Goal: Information Seeking & Learning: Learn about a topic

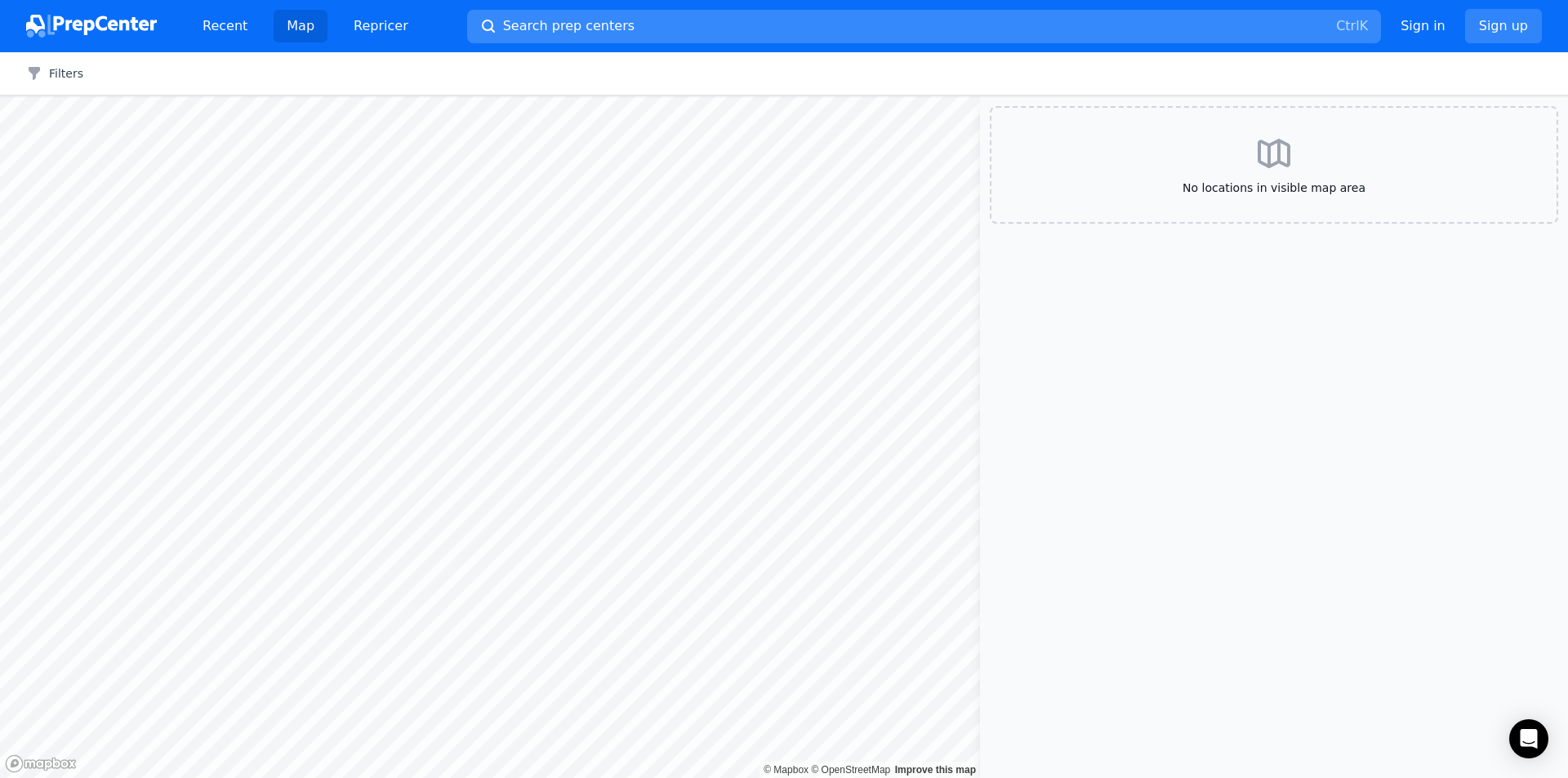
click at [575, 24] on span "Search prep centers" at bounding box center [568, 26] width 131 height 20
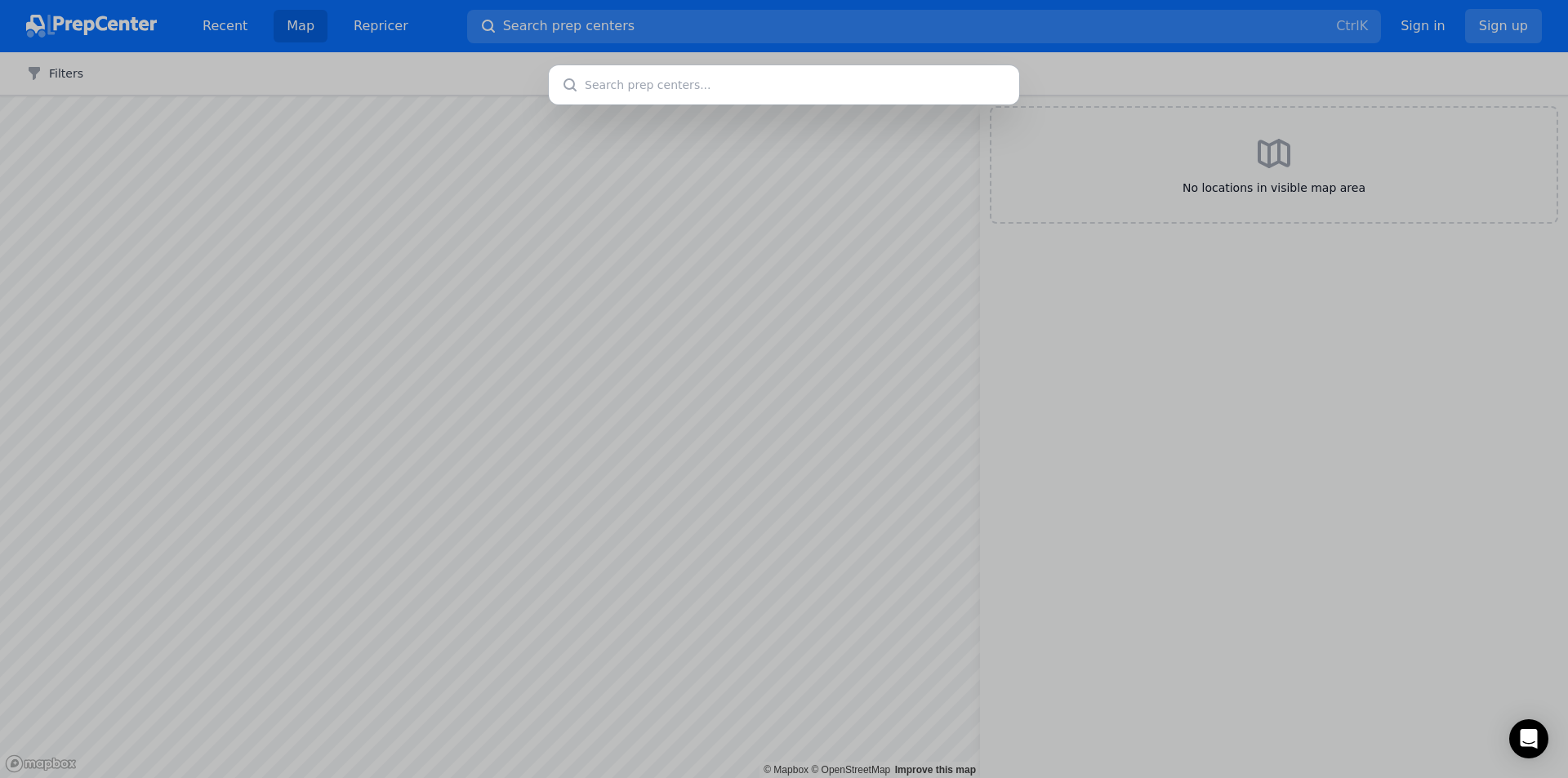
click at [598, 72] on input "text" at bounding box center [784, 85] width 471 height 39
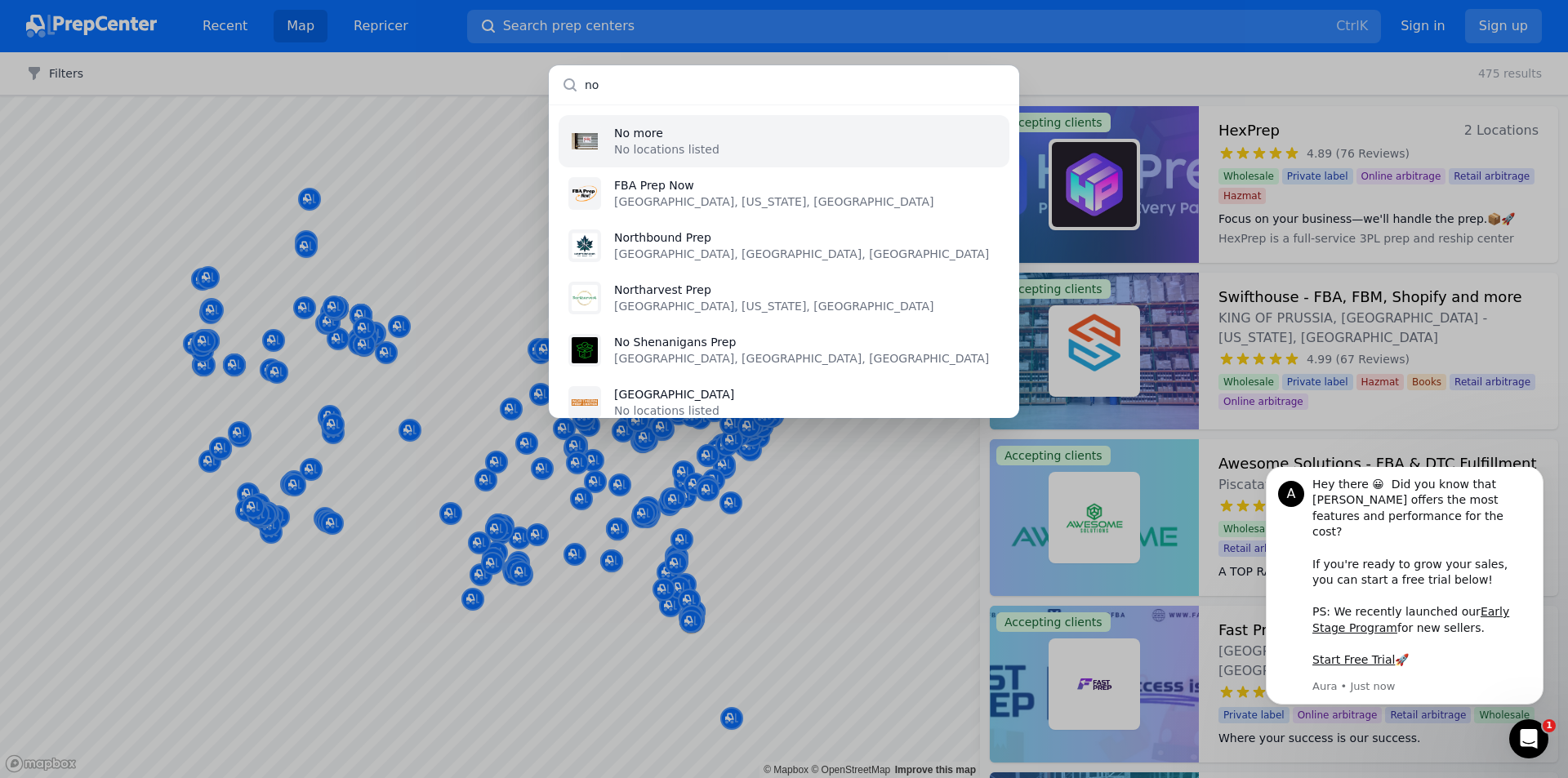
type input "n"
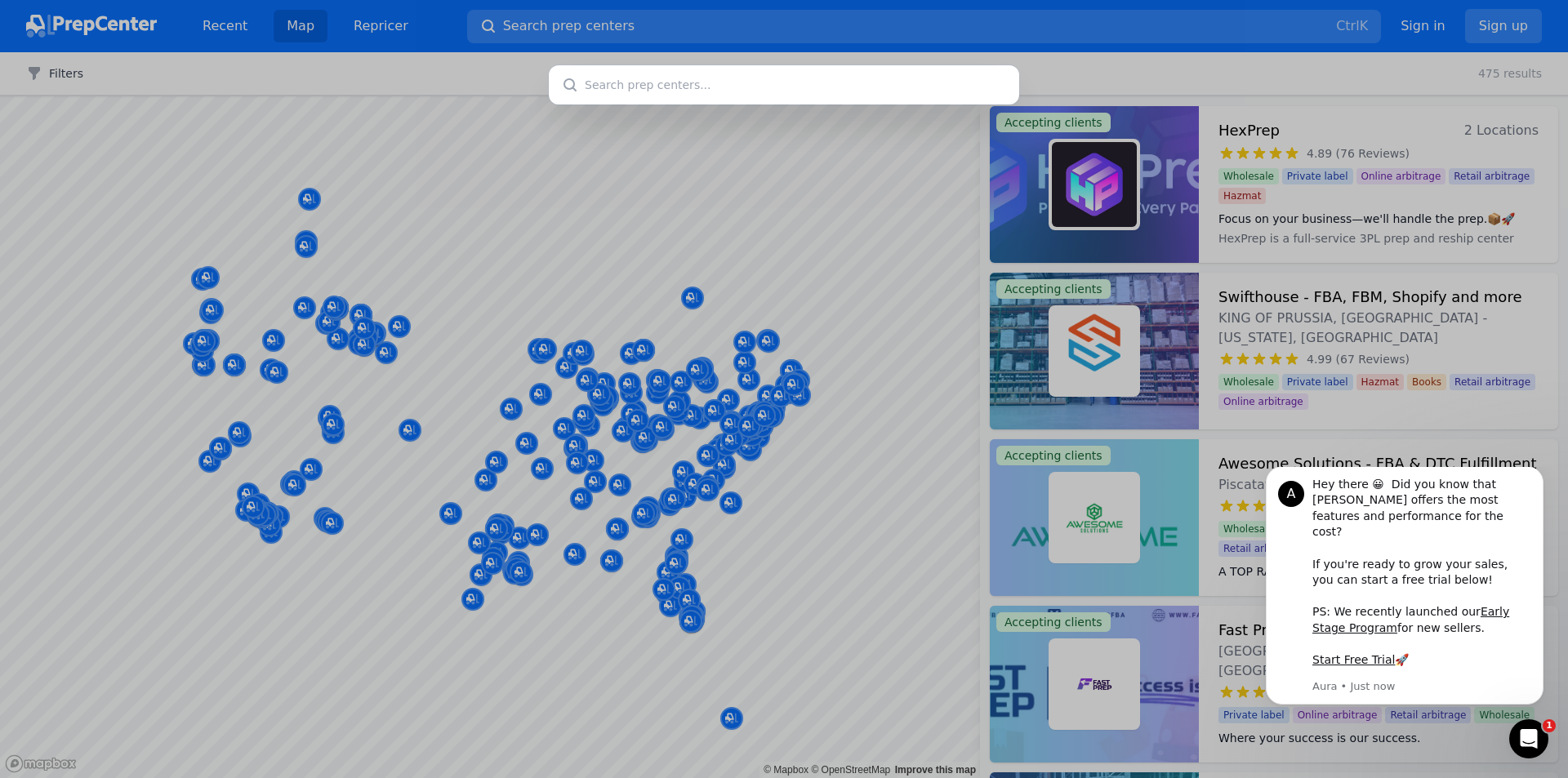
click at [396, 71] on div at bounding box center [784, 389] width 1568 height 778
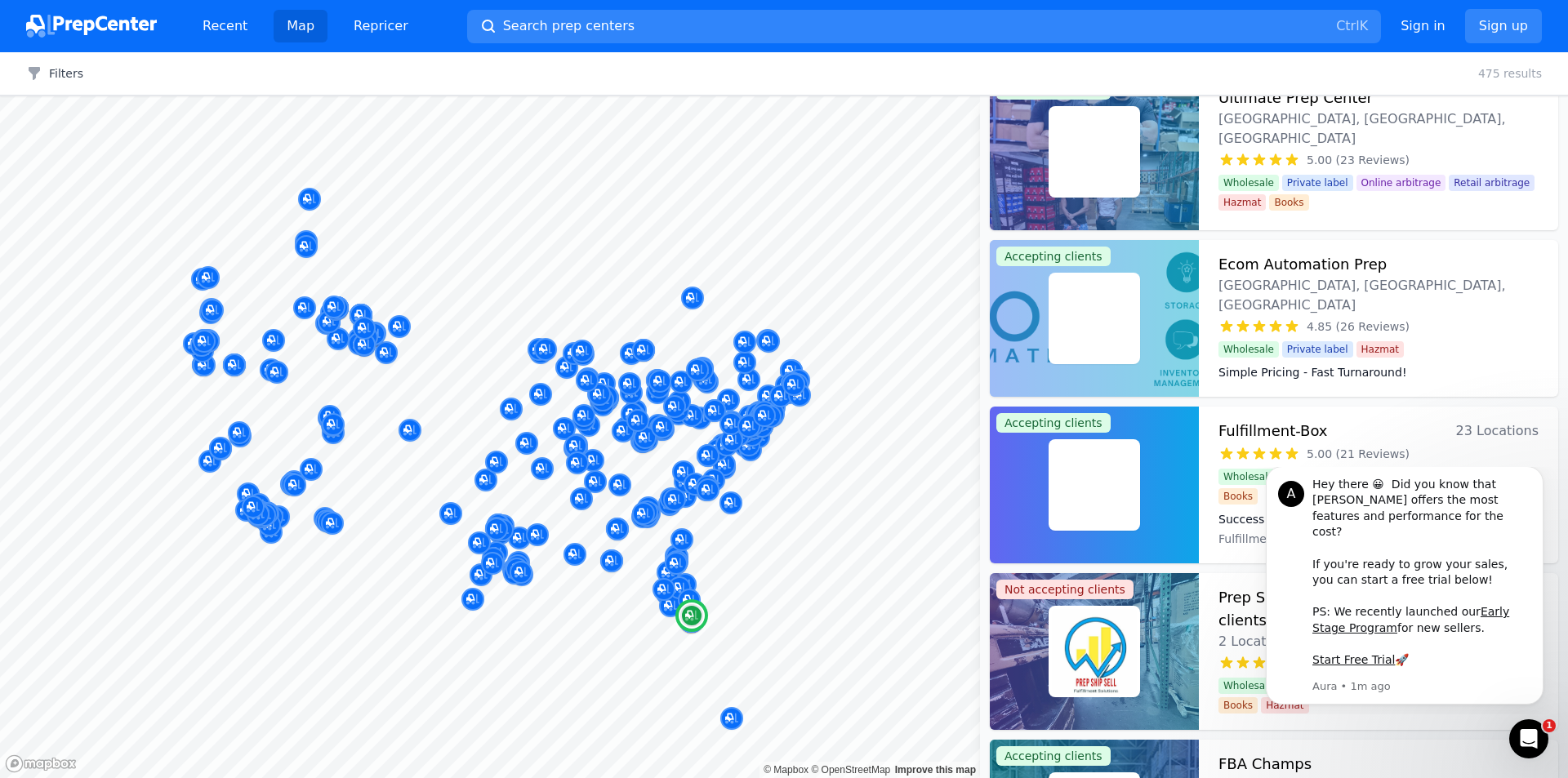
scroll to position [1142, 0]
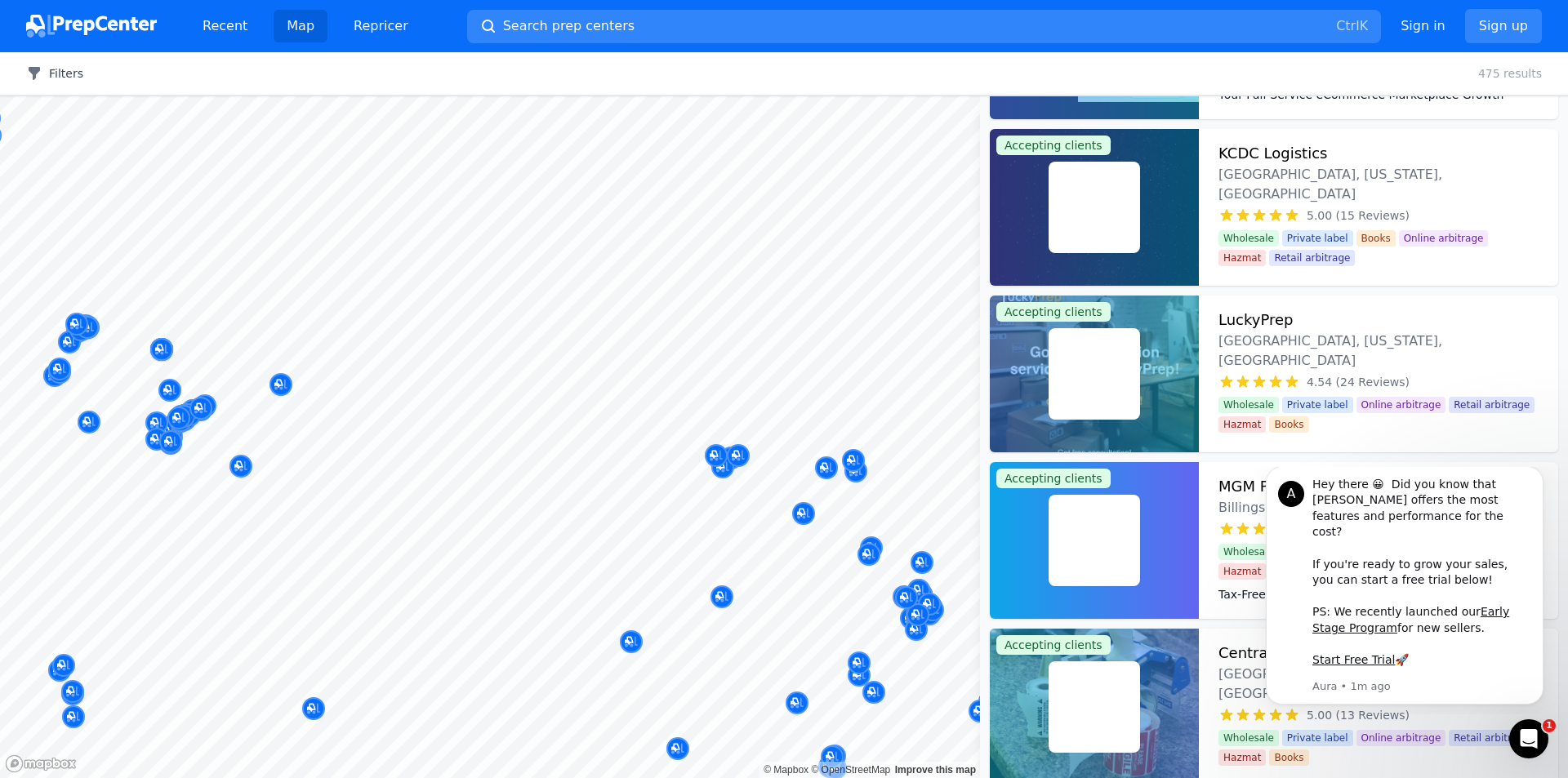
click at [67, 73] on button "Filters" at bounding box center [54, 73] width 57 height 17
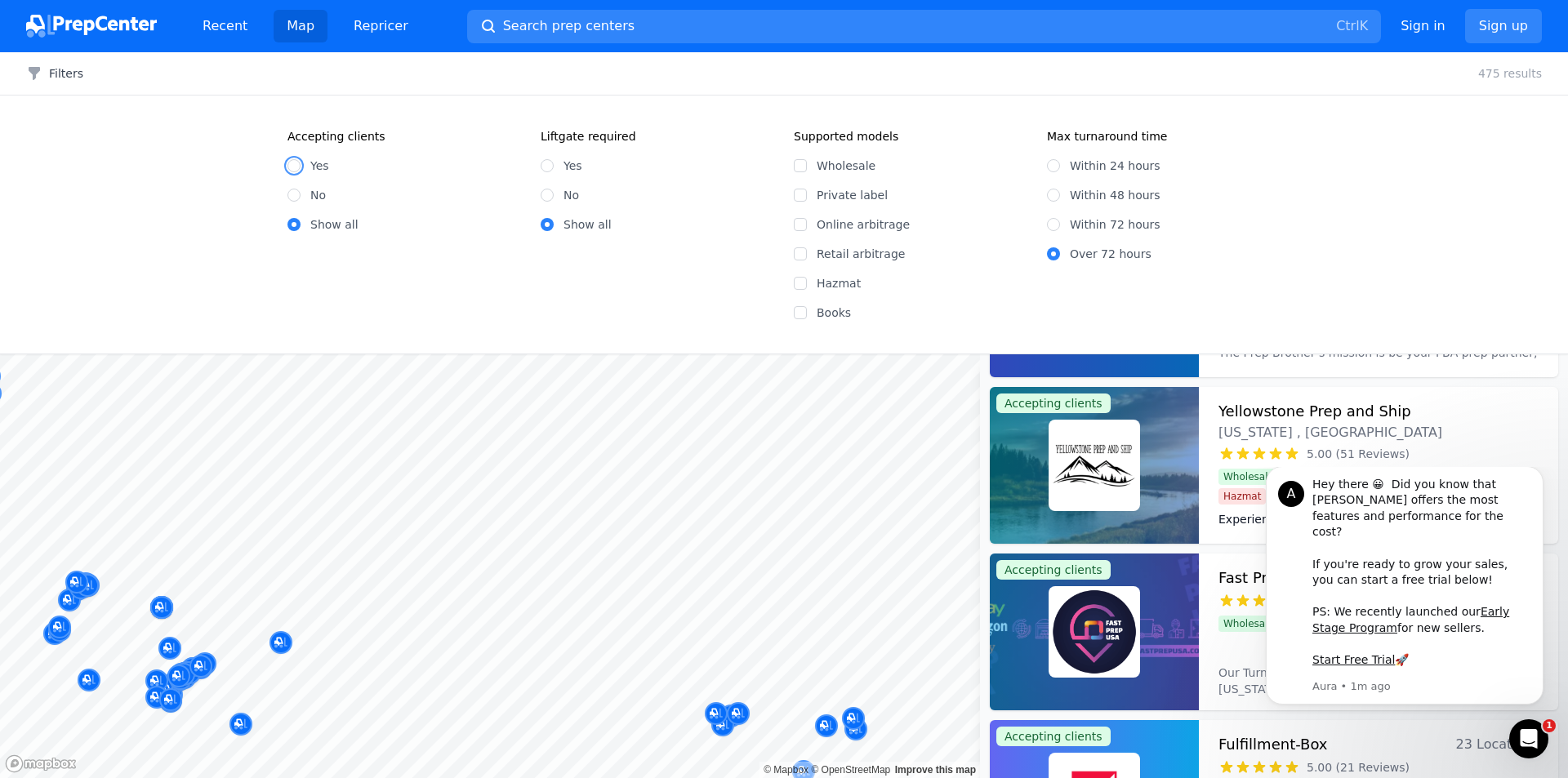
click at [294, 165] on input "Yes" at bounding box center [294, 165] width 13 height 13
radio input "true"
click at [1056, 165] on input "Within 24 hours" at bounding box center [1054, 165] width 13 height 13
radio input "true"
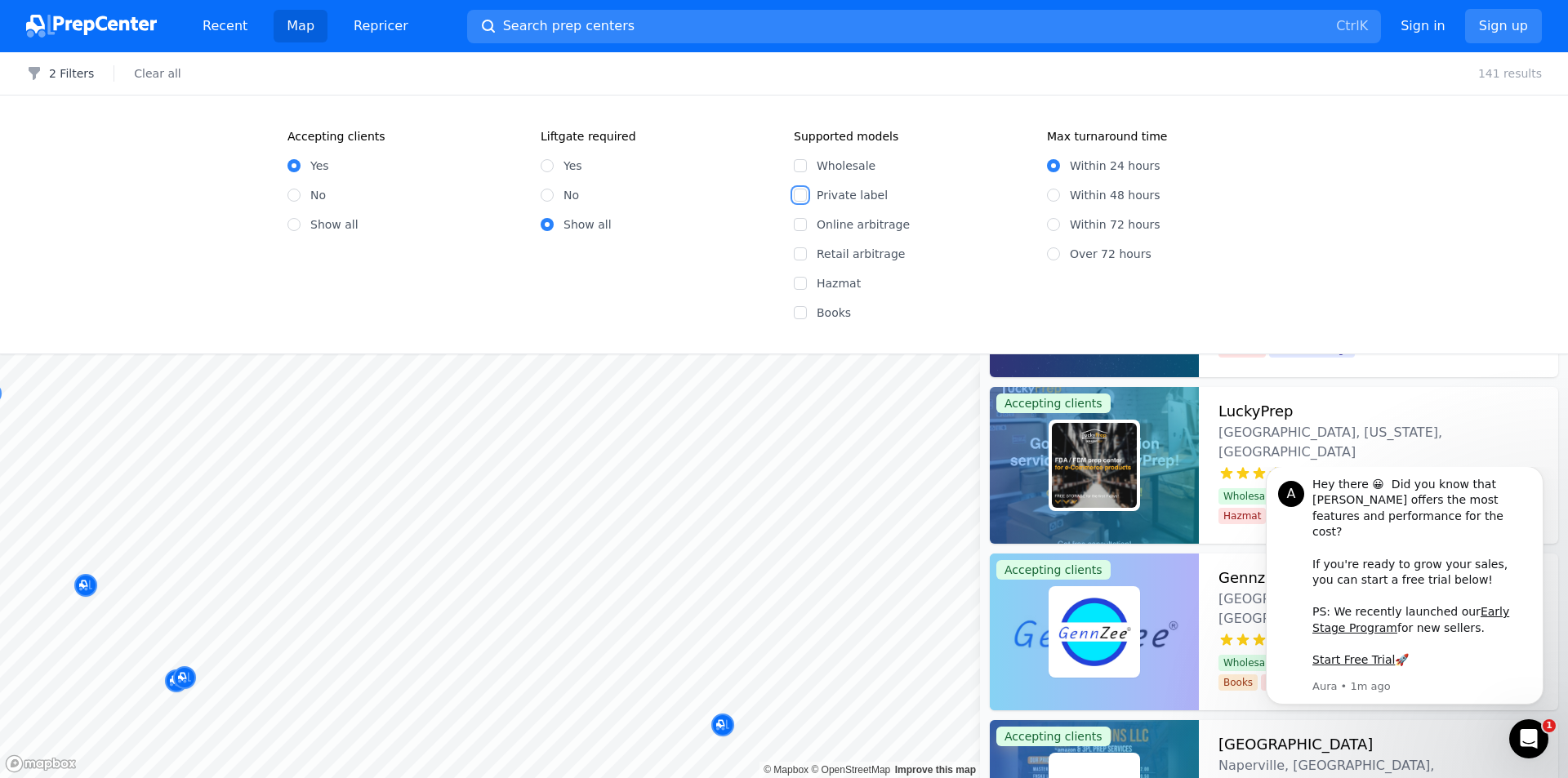
click at [800, 193] on input "Private label" at bounding box center [800, 195] width 13 height 13
checkbox input "true"
click at [1314, 333] on div "Accepting clients Yes No Show all Liftgate required Yes No Show all Supported m…" at bounding box center [784, 224] width 1568 height 257
click at [528, 284] on div "Accepting clients Yes No Show all Liftgate required Yes No Show all" at bounding box center [530, 224] width 486 height 192
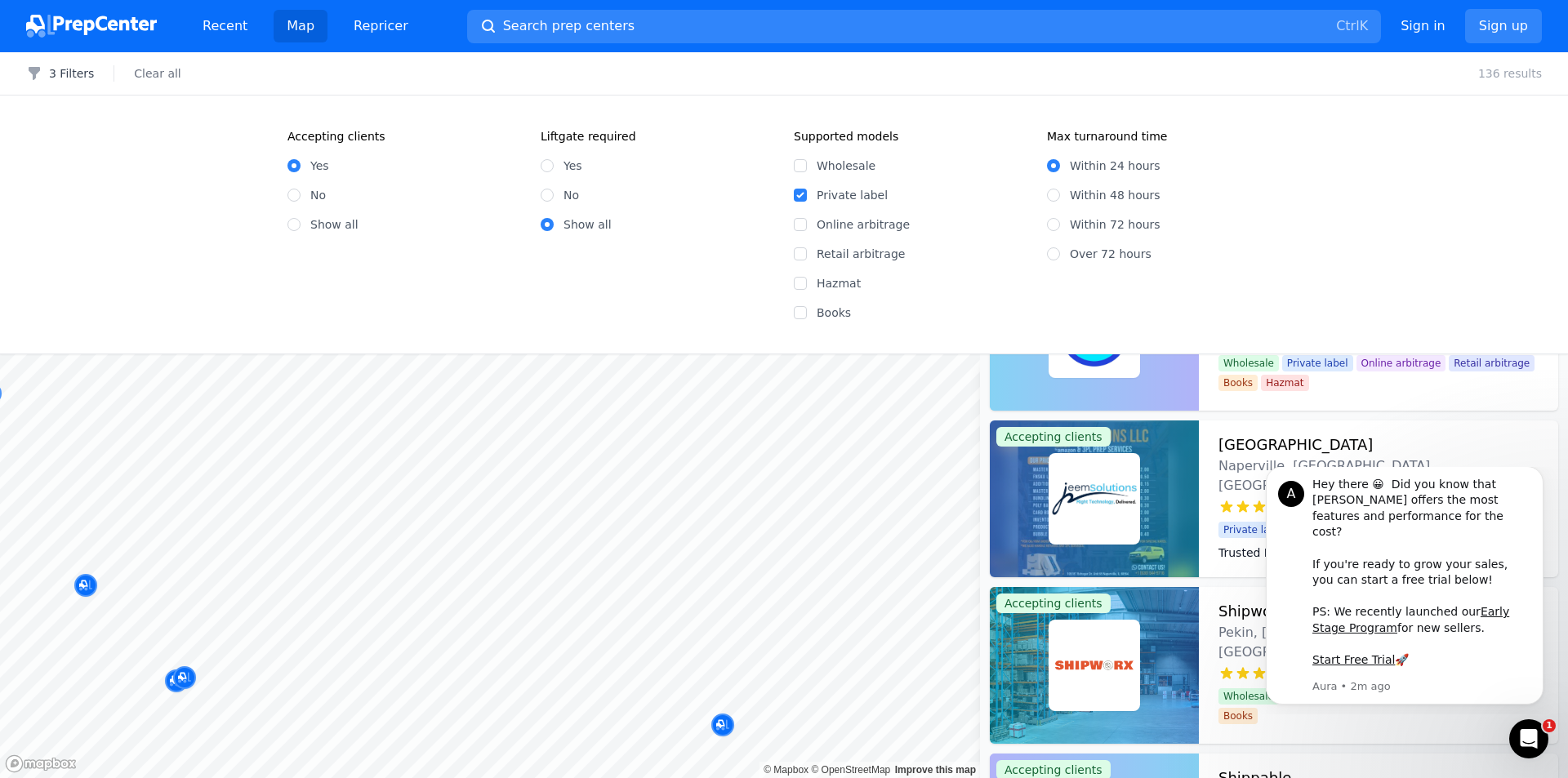
scroll to position [803, 0]
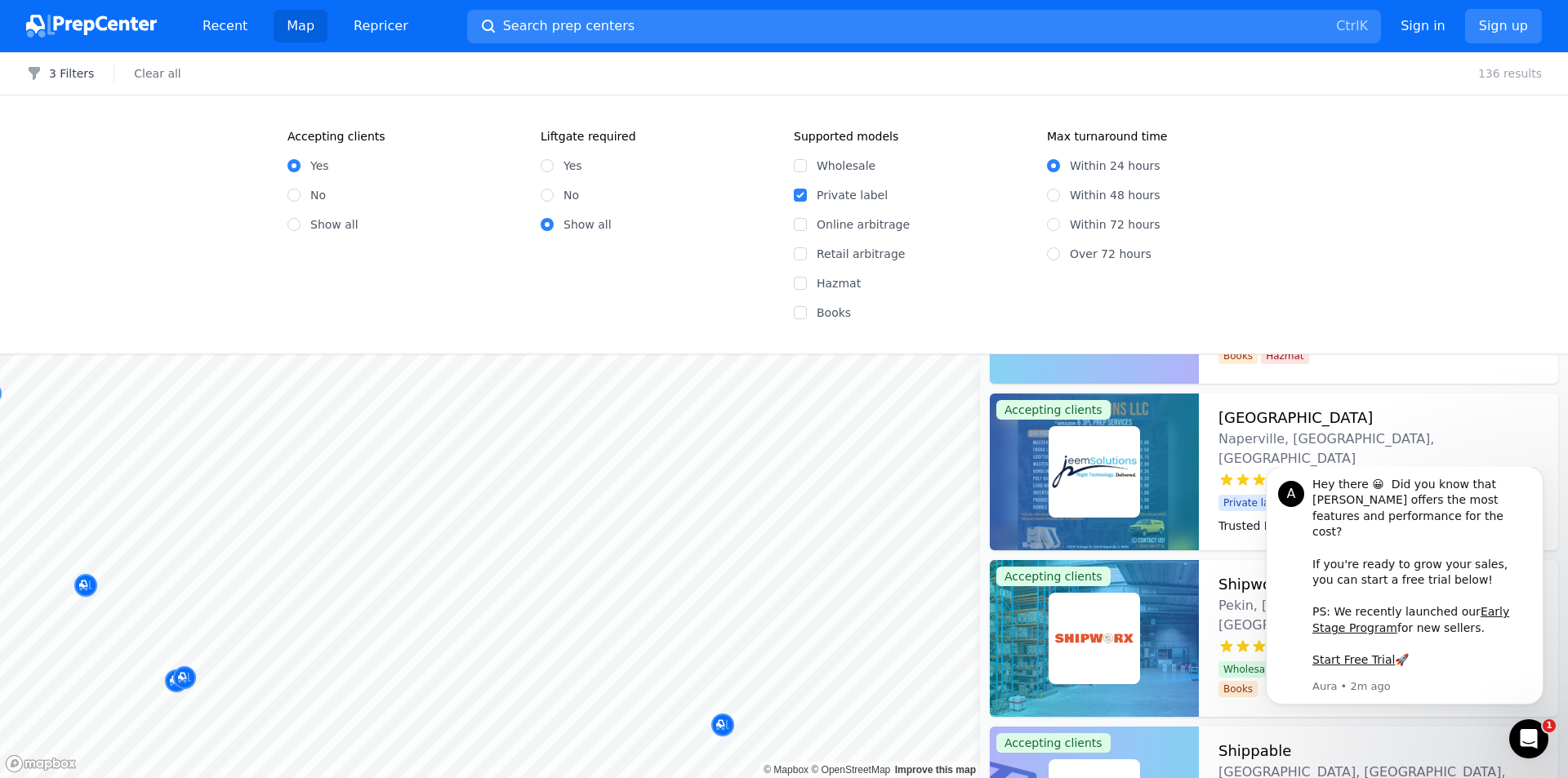
drag, startPoint x: 1264, startPoint y: 163, endPoint x: 1259, endPoint y: 172, distance: 10.3
click at [1264, 164] on div "Within 24 hours" at bounding box center [1163, 165] width 233 height 17
